Goal: Information Seeking & Learning: Learn about a topic

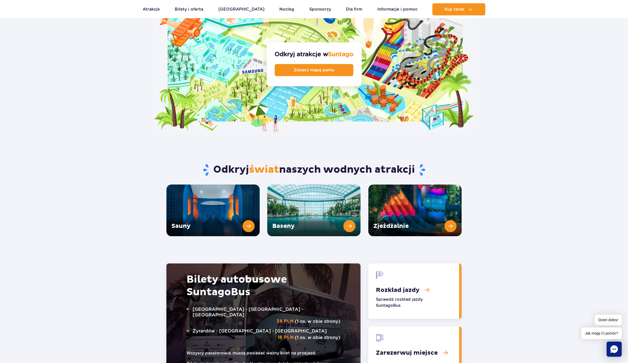
scroll to position [656, 0]
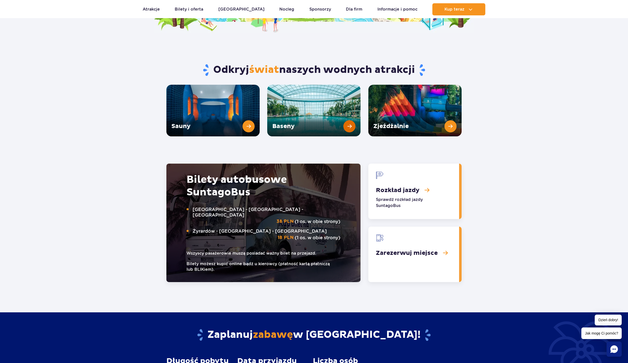
click at [317, 99] on link "Baseny" at bounding box center [313, 111] width 93 height 52
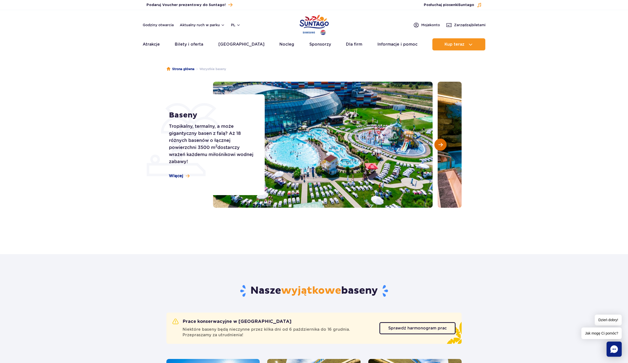
click at [444, 143] on button "Następny slajd" at bounding box center [441, 145] width 12 height 12
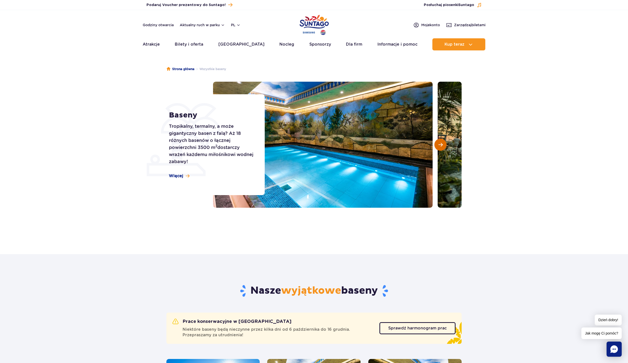
click at [443, 144] on button "Następny slajd" at bounding box center [441, 145] width 12 height 12
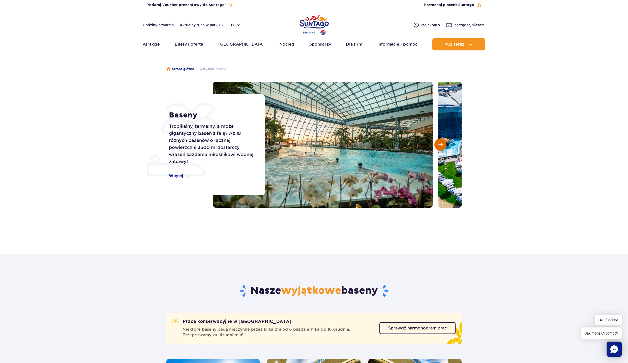
click at [443, 144] on button "Następny slajd" at bounding box center [441, 145] width 12 height 12
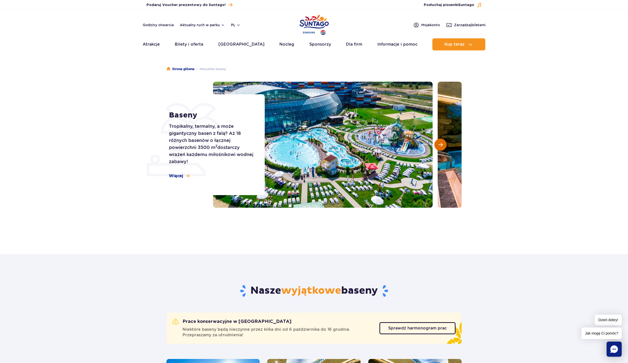
click at [443, 144] on button "Następny slajd" at bounding box center [441, 145] width 12 height 12
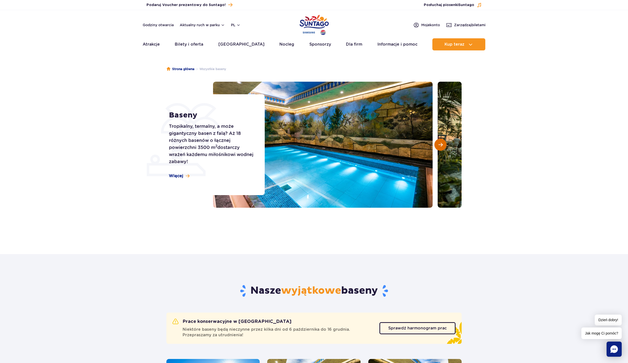
click at [443, 144] on button "Następny slajd" at bounding box center [441, 145] width 12 height 12
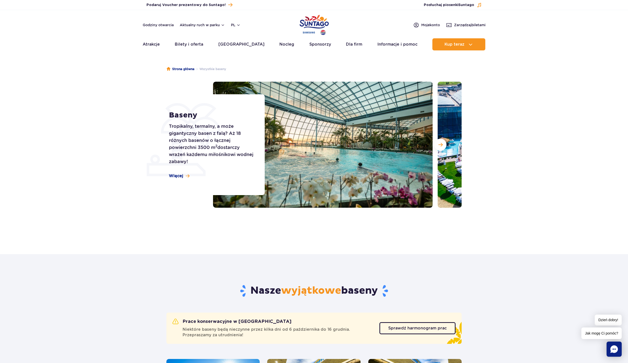
click at [510, 115] on section "Baseny Tropikalny, termalny, a może gigantyczny basen z falą? Aż 18 różnych bas…" at bounding box center [314, 145] width 628 height 126
click at [97, 75] on div "Strona główna Wszystkie baseny Baseny Tropikalny, termalny, a może gigantyczny …" at bounding box center [314, 148] width 628 height 182
click at [442, 144] on span "Następny slajd" at bounding box center [441, 145] width 4 height 5
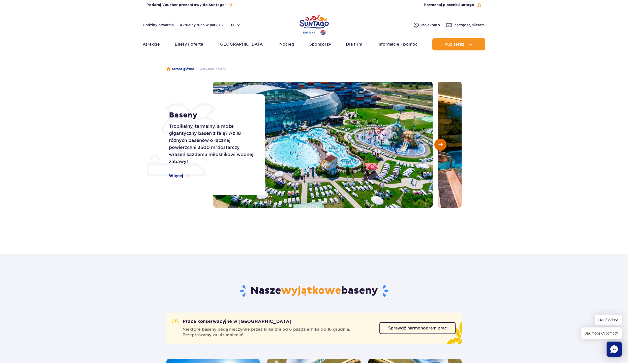
click at [445, 146] on button "Następny slajd" at bounding box center [441, 145] width 12 height 12
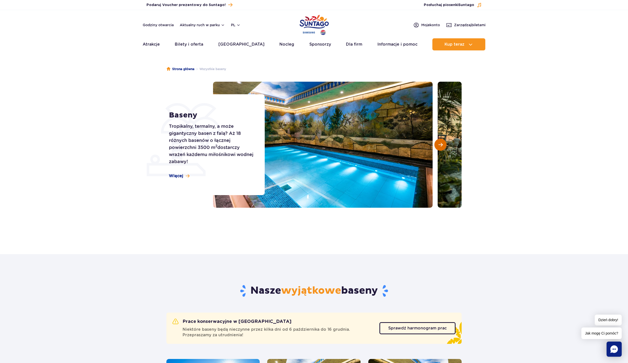
click at [441, 145] on span "Następny slajd" at bounding box center [441, 145] width 4 height 5
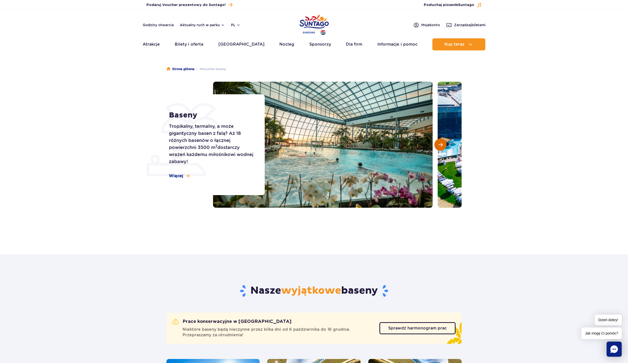
click at [441, 145] on span "Następny slajd" at bounding box center [441, 145] width 4 height 5
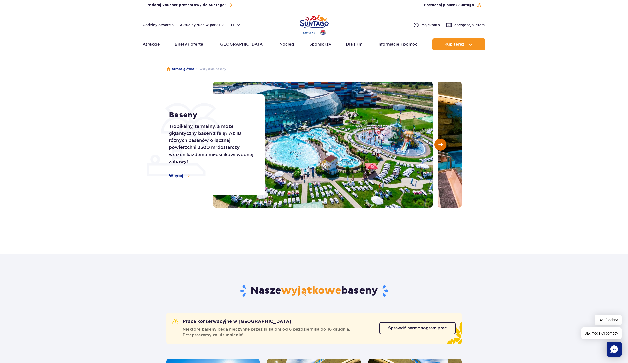
click at [441, 145] on span "Następny slajd" at bounding box center [441, 145] width 4 height 5
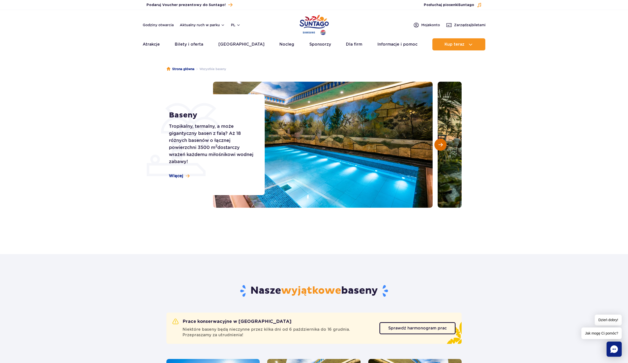
click at [441, 145] on span "Następny slajd" at bounding box center [441, 145] width 4 height 5
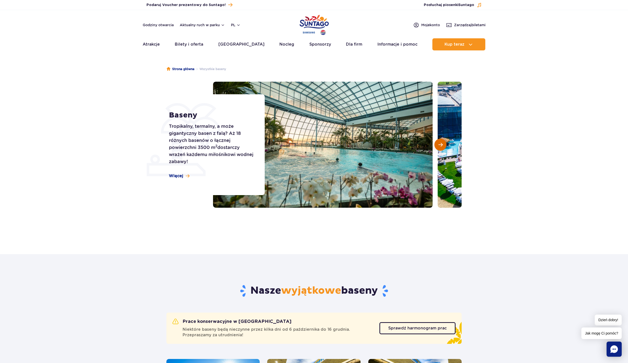
click at [441, 145] on span "Następny slajd" at bounding box center [441, 145] width 4 height 5
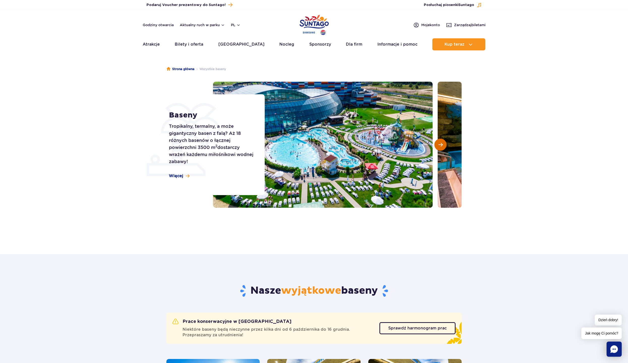
click at [441, 145] on span "Następny slajd" at bounding box center [441, 145] width 4 height 5
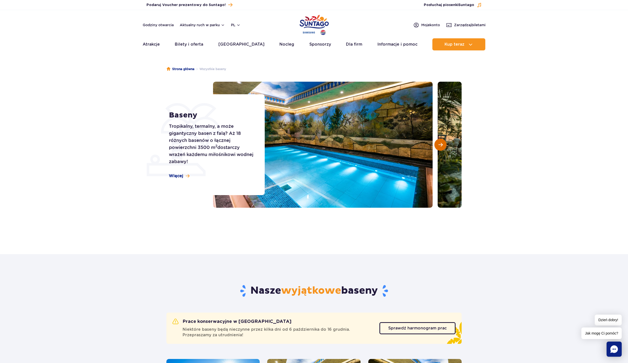
click at [441, 145] on span "Następny slajd" at bounding box center [441, 145] width 4 height 5
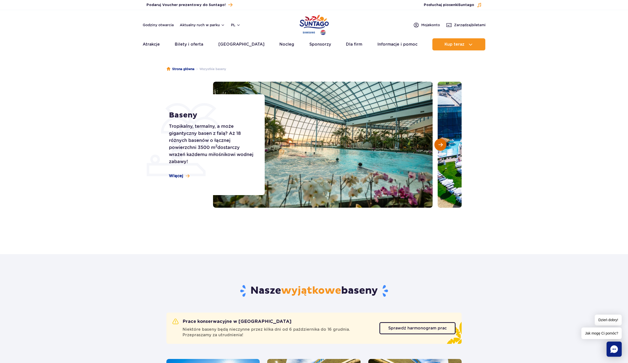
click at [441, 145] on span "Następny slajd" at bounding box center [441, 145] width 4 height 5
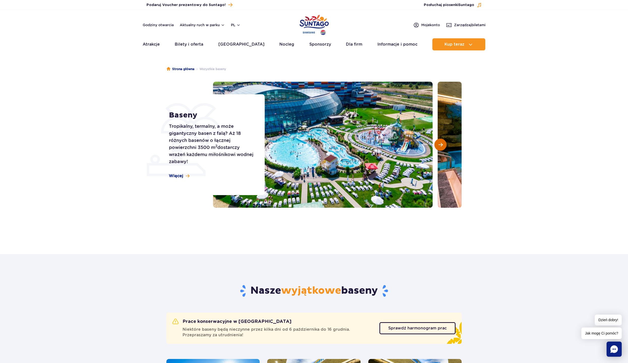
click at [441, 145] on span "Następny slajd" at bounding box center [441, 145] width 4 height 5
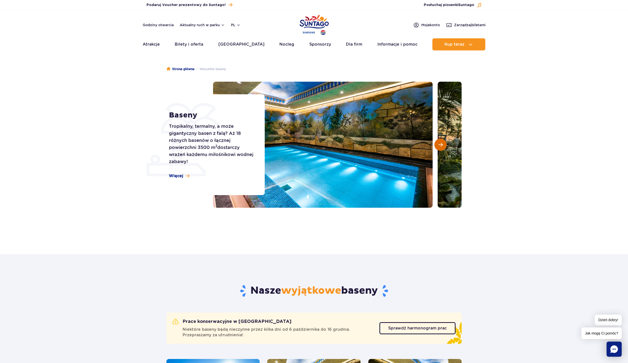
click at [441, 145] on span "Następny slajd" at bounding box center [441, 145] width 4 height 5
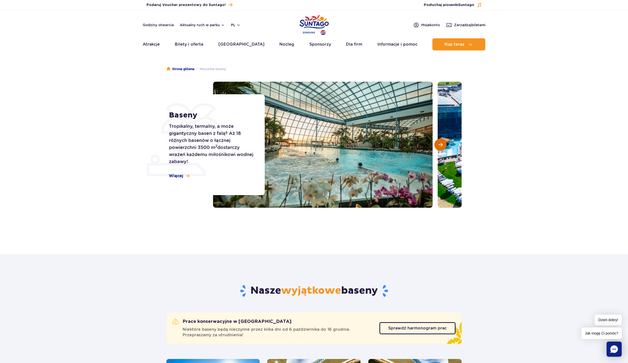
click at [441, 145] on span "Następny slajd" at bounding box center [441, 145] width 4 height 5
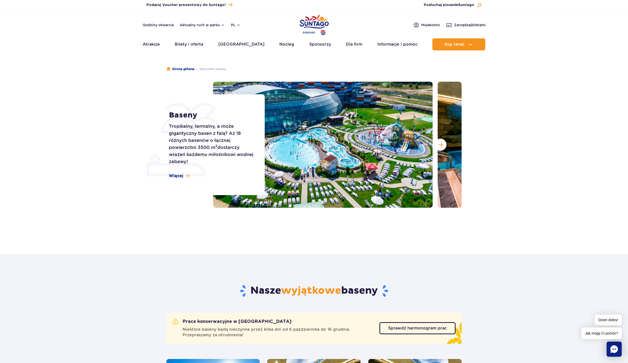
click at [500, 119] on section "Baseny Tropikalny, termalny, a może gigantyczny basen z falą? Aż 18 różnych bas…" at bounding box center [314, 145] width 628 height 126
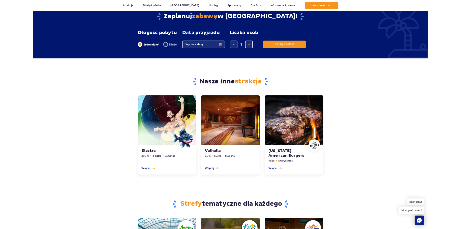
scroll to position [1034, 0]
